Goal: Check status: Check status

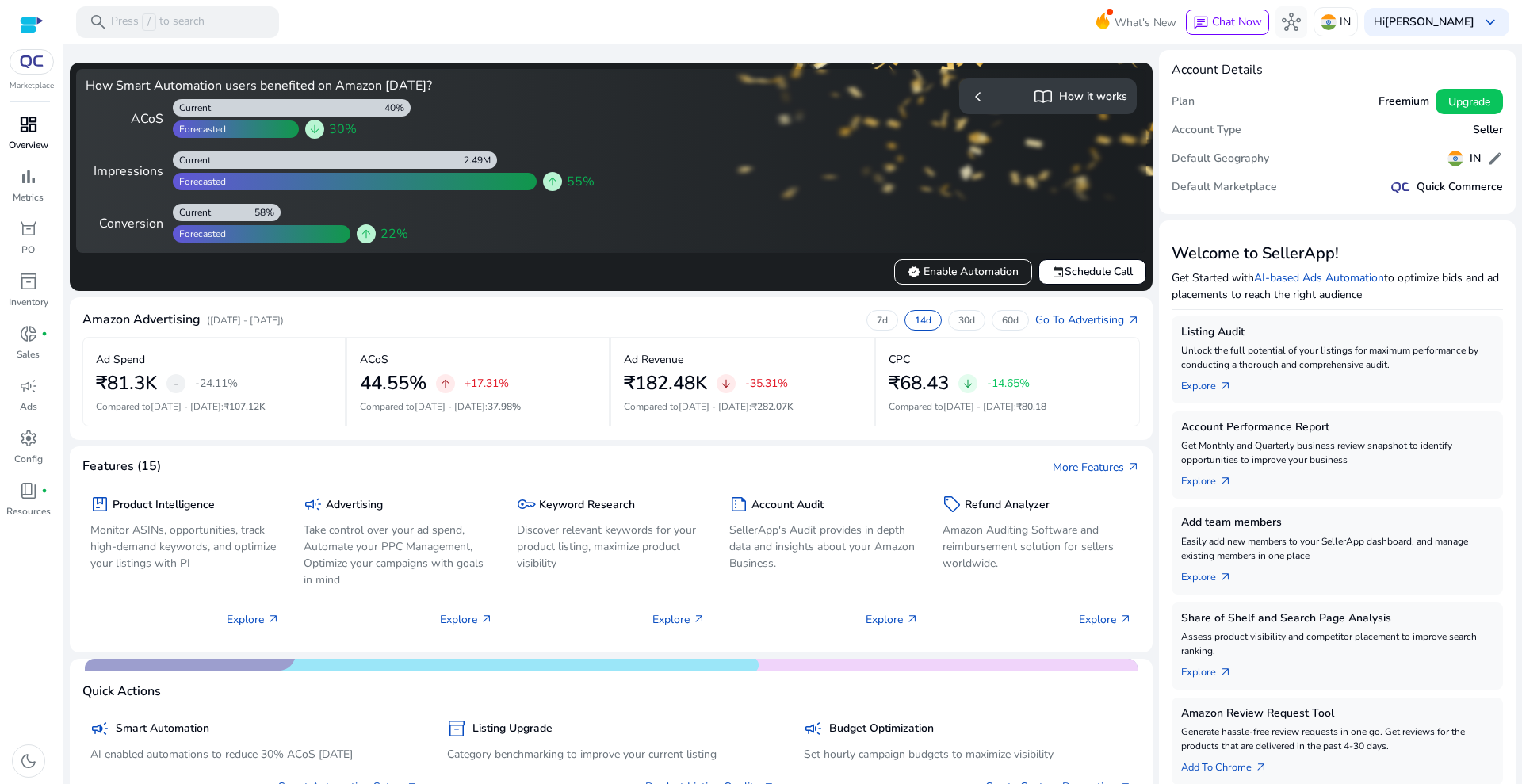
click at [34, 140] on p "Overview" at bounding box center [28, 145] width 39 height 14
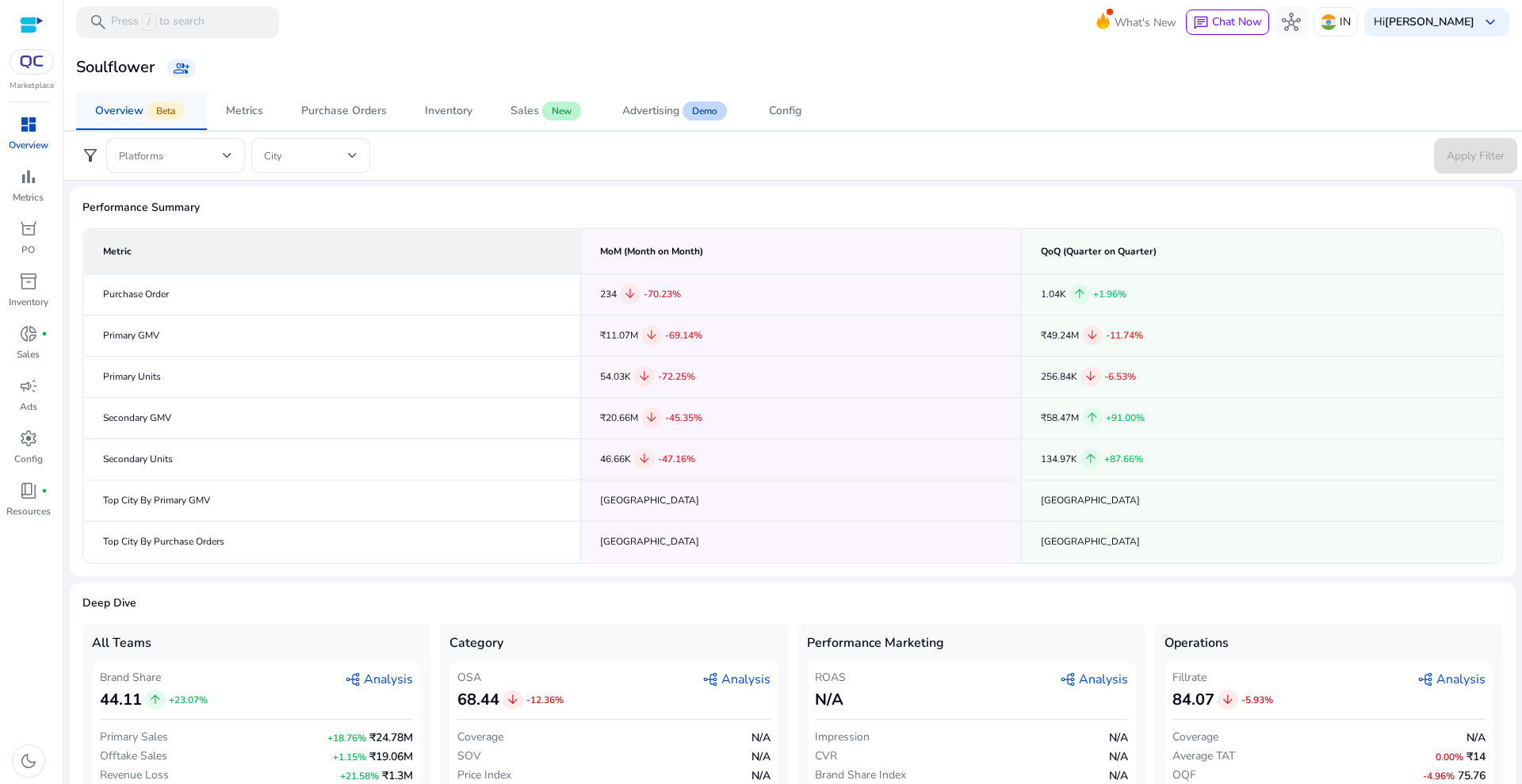
click at [120, 110] on div "Overview" at bounding box center [119, 111] width 48 height 12
click at [203, 152] on span at bounding box center [171, 156] width 104 height 17
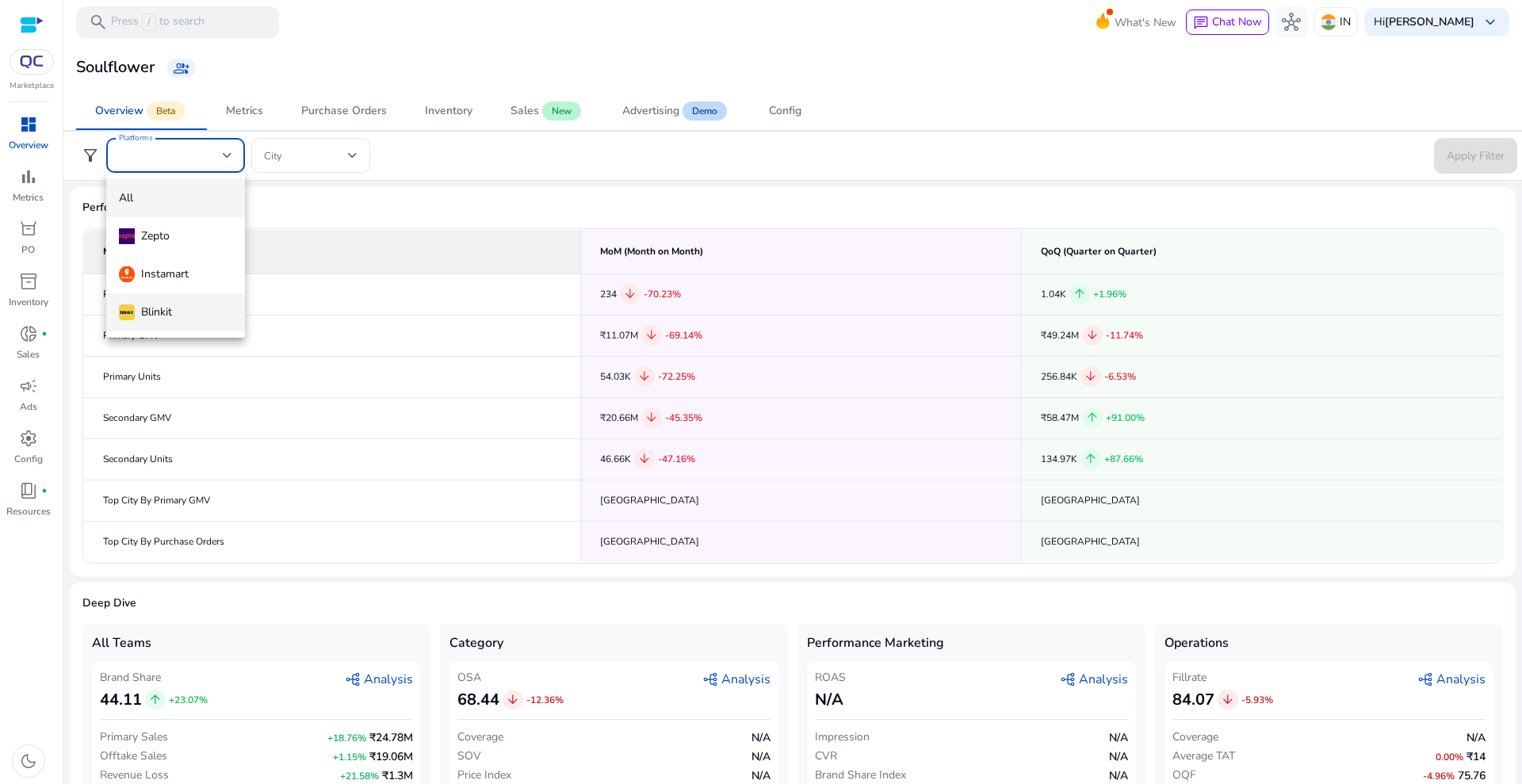
click at [166, 324] on mat-option "Blinkit" at bounding box center [176, 312] width 138 height 38
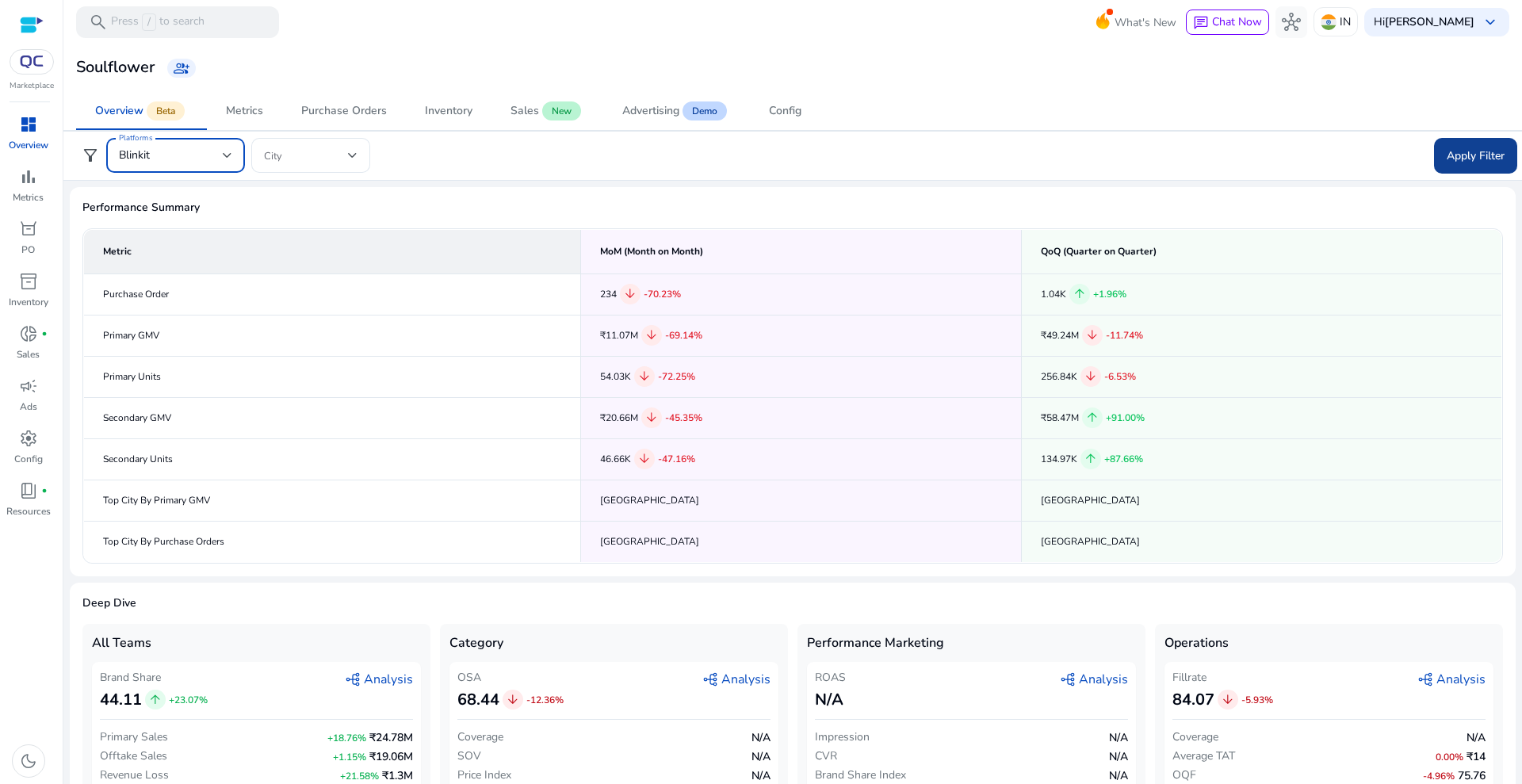
click at [1471, 156] on span "Apply Filter" at bounding box center [1475, 155] width 58 height 16
click at [787, 205] on span "Performance Summary" at bounding box center [793, 208] width 1420 height 15
